Goal: Transaction & Acquisition: Purchase product/service

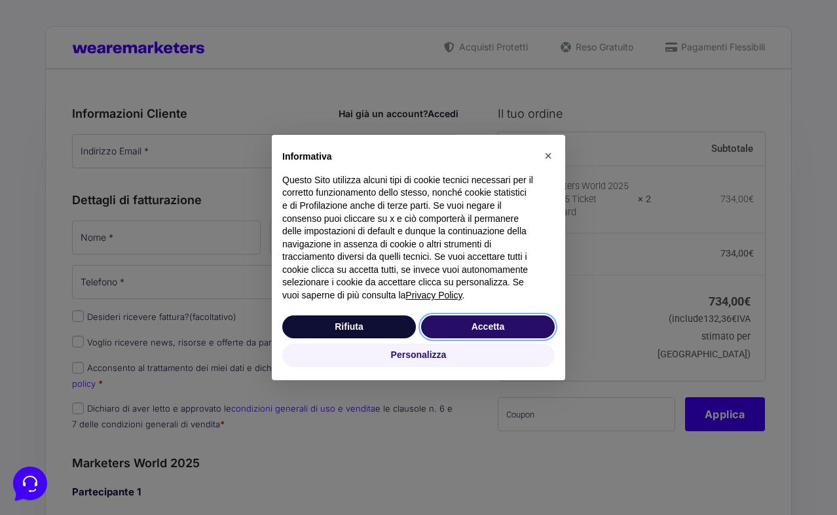
click at [441, 335] on button "Accetta" at bounding box center [488, 328] width 134 height 24
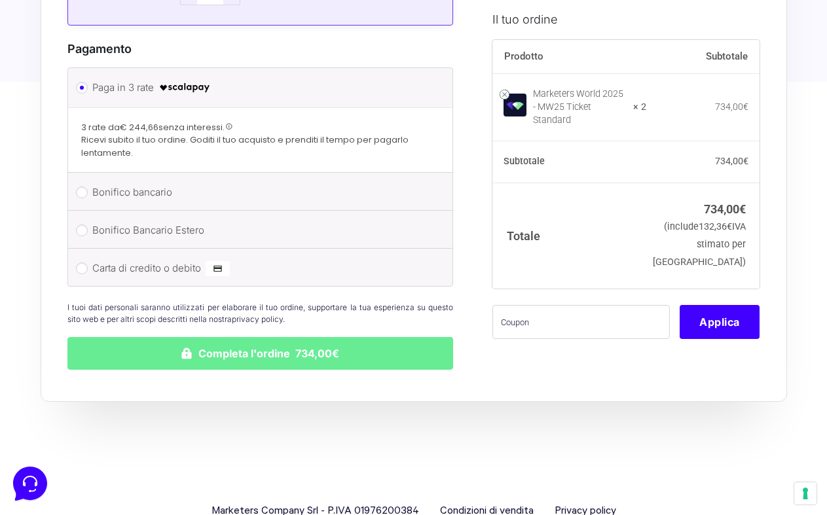
scroll to position [1190, 0]
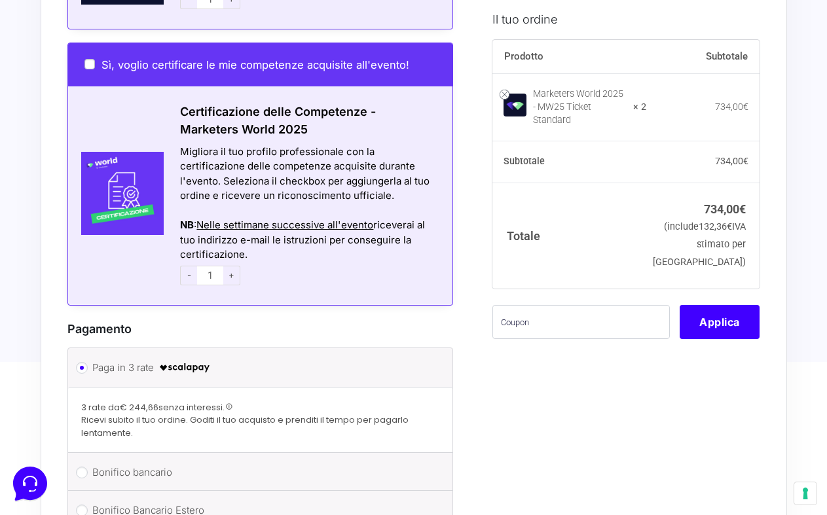
click at [226, 266] on span "+" at bounding box center [231, 276] width 17 height 20
click at [181, 266] on span "-" at bounding box center [188, 276] width 17 height 20
type input "1"
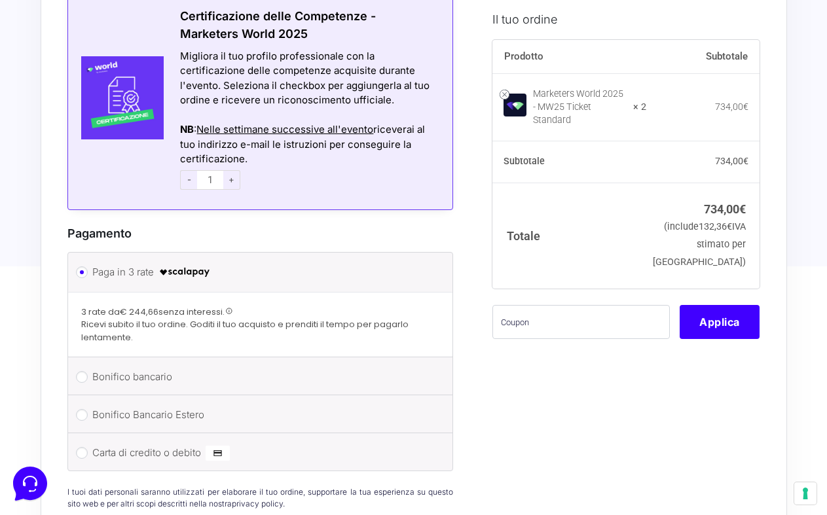
scroll to position [1176, 0]
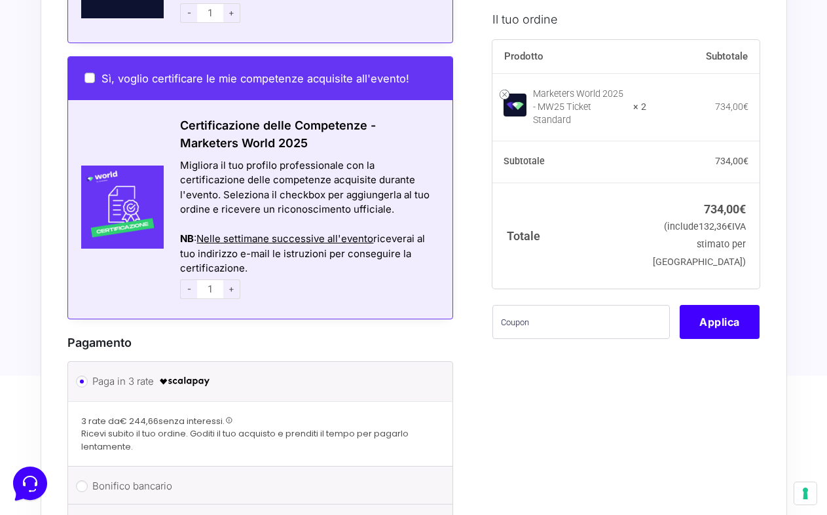
click at [86, 73] on input "Sì, voglio certificare le mie competenze acquisite all'evento!" at bounding box center [89, 78] width 10 height 10
checkbox input "true"
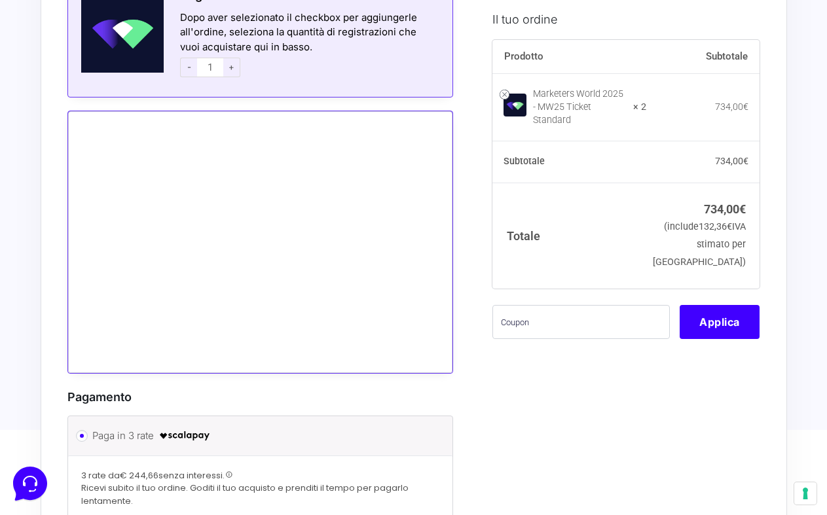
scroll to position [1001, 0]
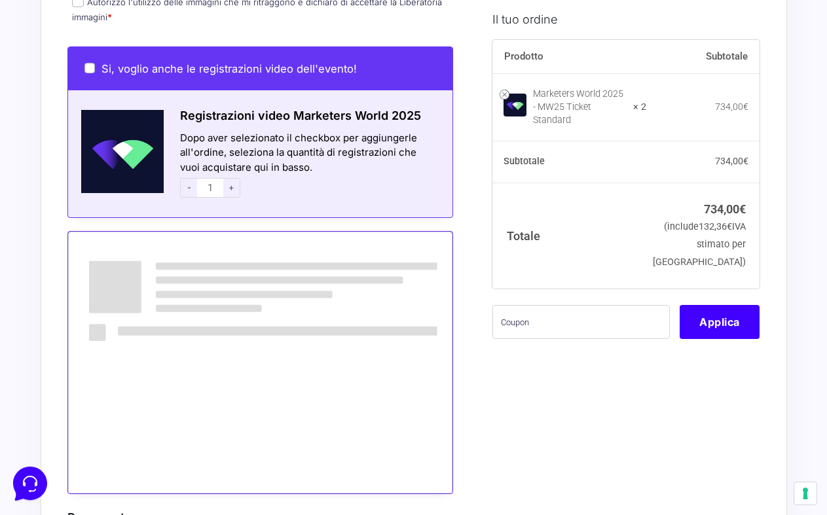
click at [92, 63] on input "Si, voglio anche le registrazioni video dell'evento!" at bounding box center [89, 68] width 10 height 10
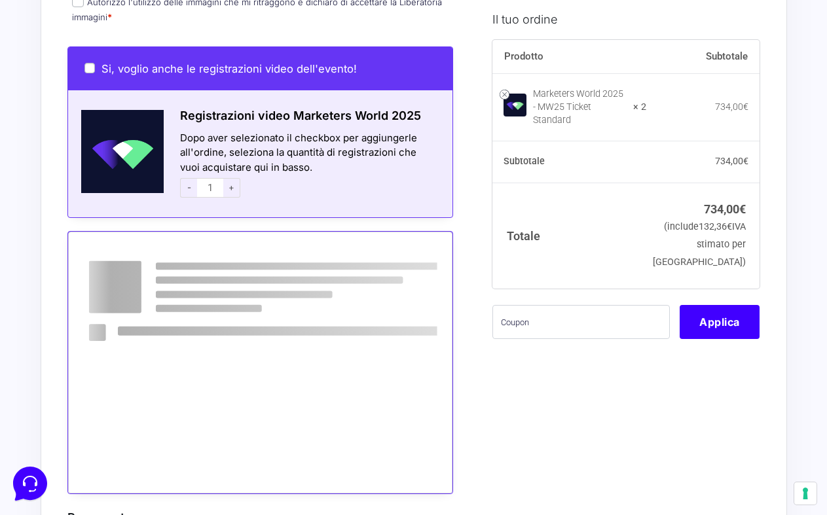
checkbox input "true"
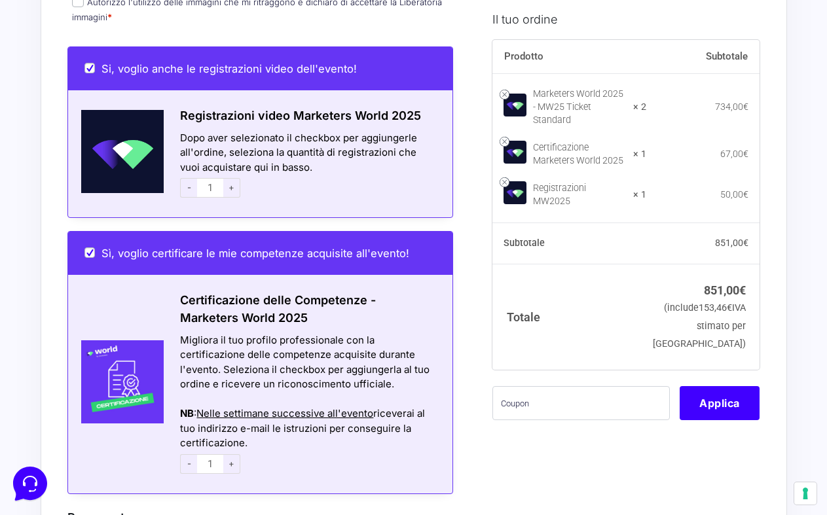
click at [233, 178] on span "+" at bounding box center [231, 188] width 17 height 20
type input "2"
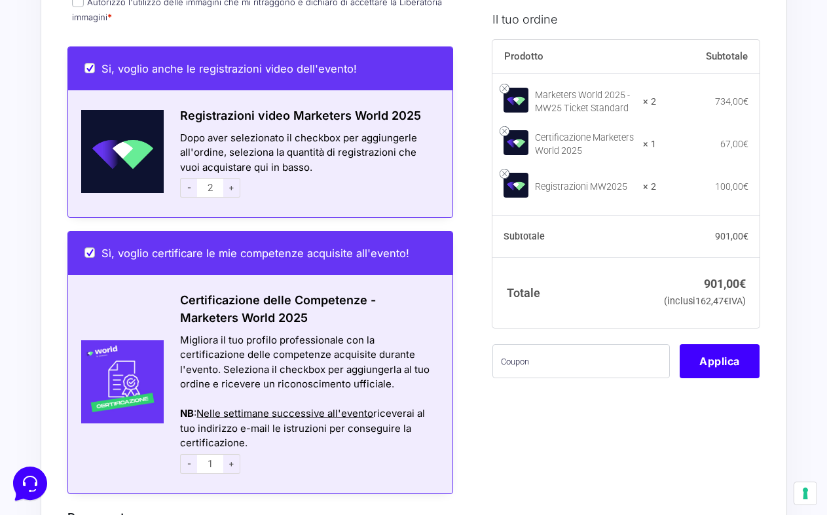
click at [187, 178] on span "-" at bounding box center [188, 188] width 17 height 20
type input "1"
click at [187, 178] on span "-" at bounding box center [188, 188] width 17 height 20
click at [236, 455] on span "+" at bounding box center [231, 465] width 17 height 20
type input "2"
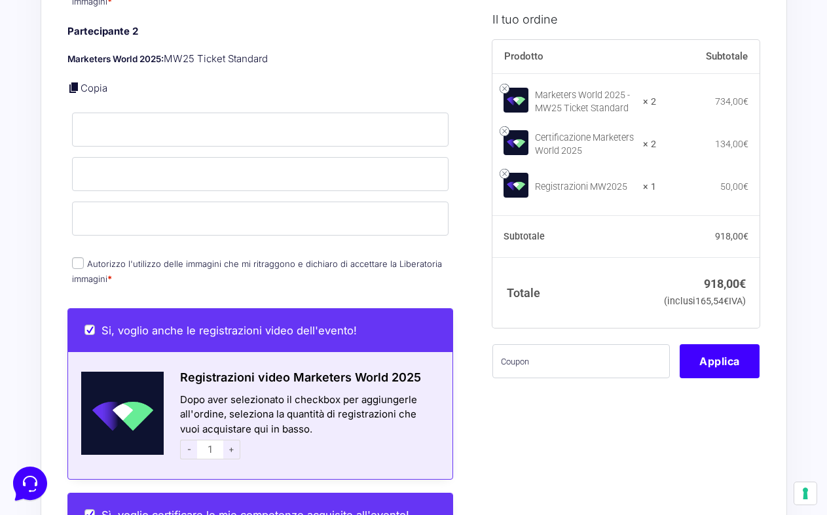
scroll to position [0, 0]
